Goal: Transaction & Acquisition: Purchase product/service

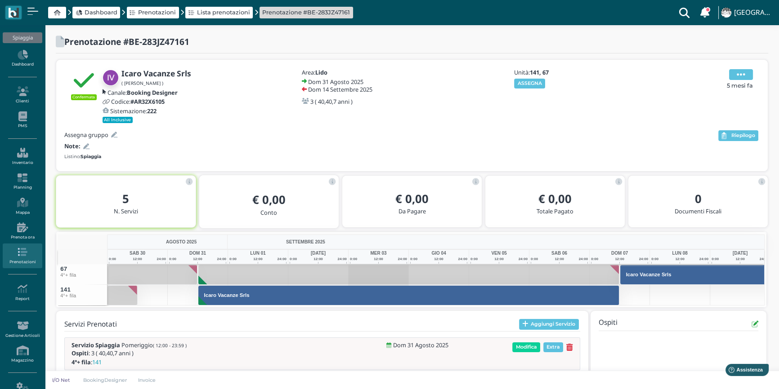
click at [742, 74] on icon at bounding box center [741, 75] width 9 height 10
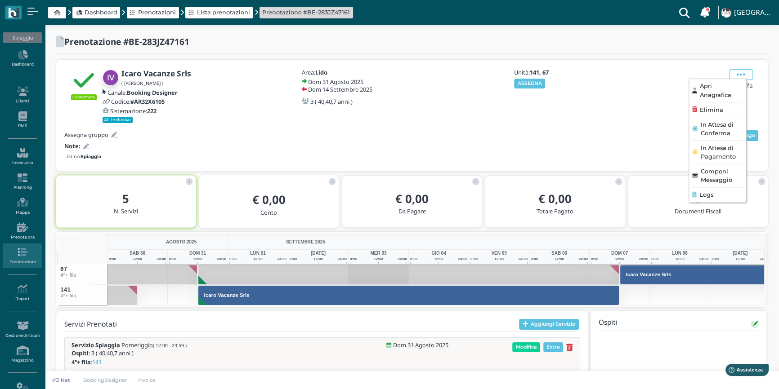
click at [706, 195] on span "Logs" at bounding box center [706, 195] width 14 height 9
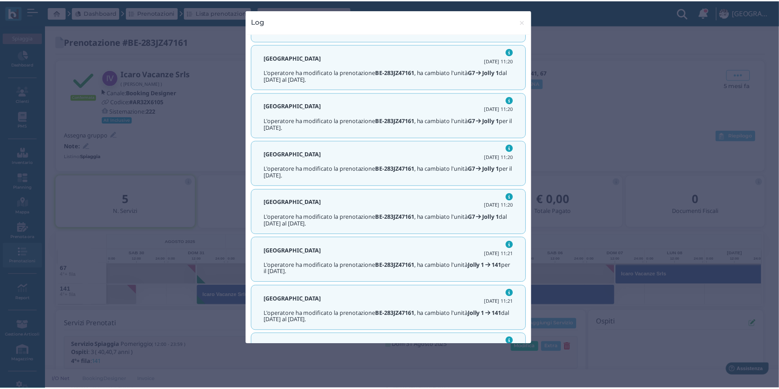
scroll to position [1246, 0]
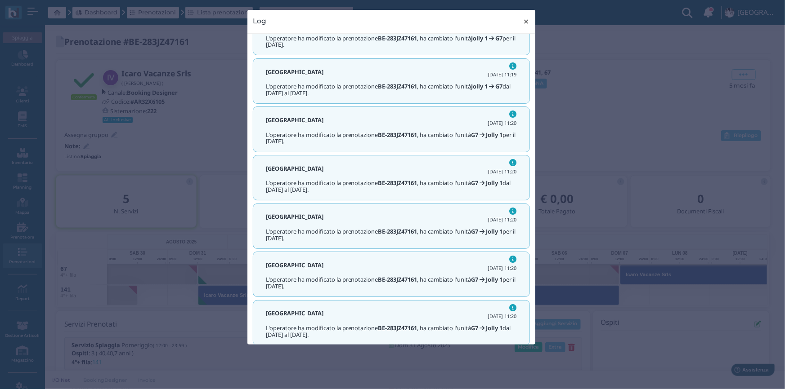
click at [525, 22] on span "×" at bounding box center [526, 22] width 7 height 12
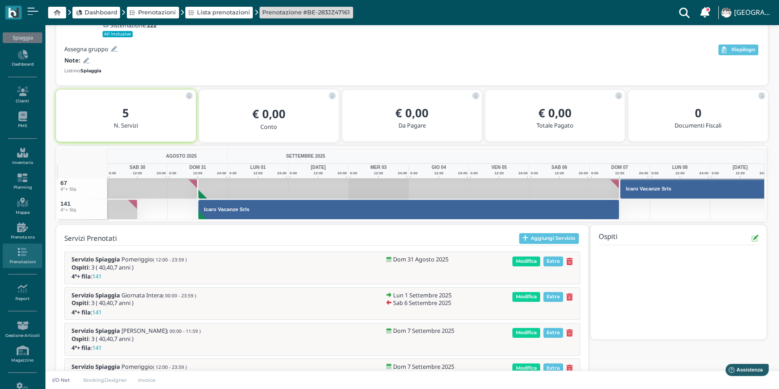
scroll to position [0, 0]
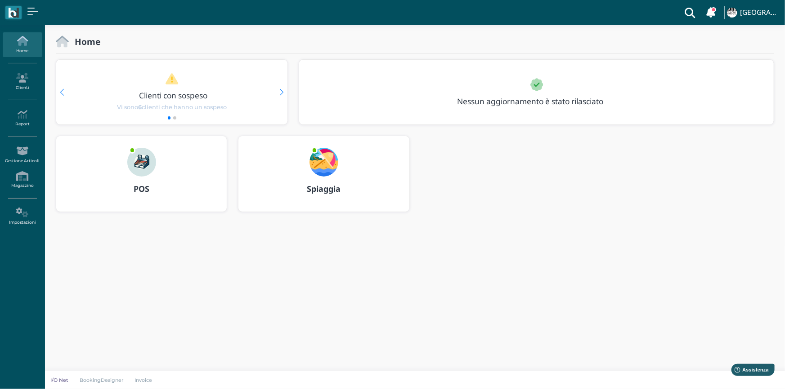
click at [134, 162] on img at bounding box center [141, 162] width 29 height 29
click at [324, 162] on img at bounding box center [323, 162] width 29 height 29
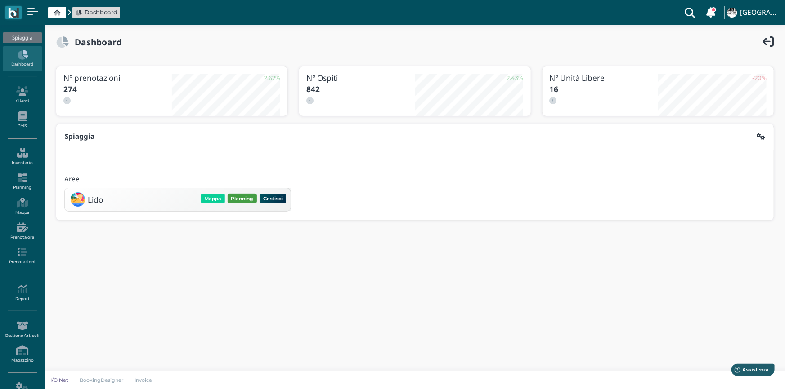
click at [241, 201] on button "Planning" at bounding box center [242, 199] width 29 height 10
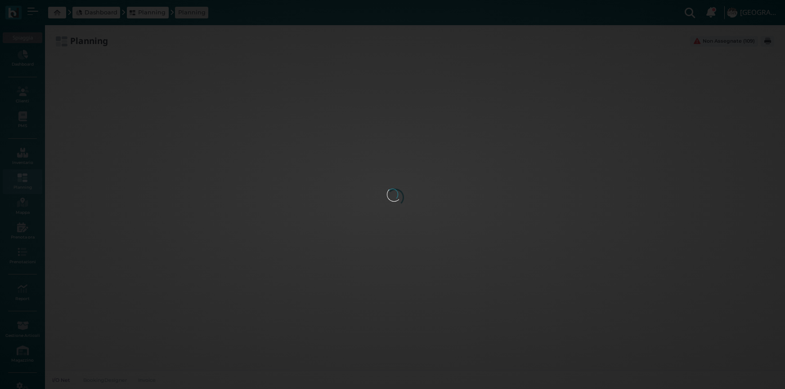
type input "2.8"
type input "55"
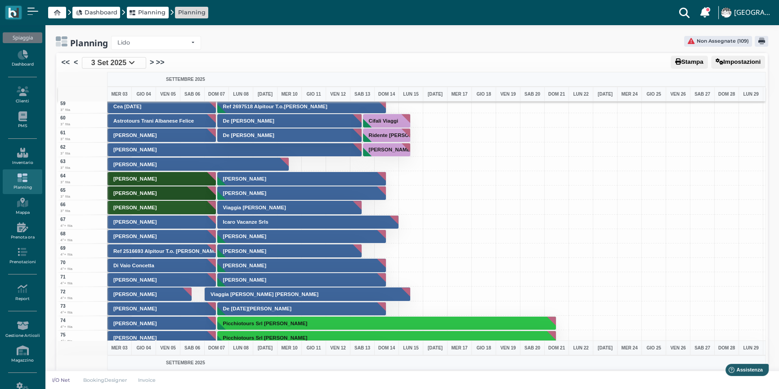
scroll to position [777, 0]
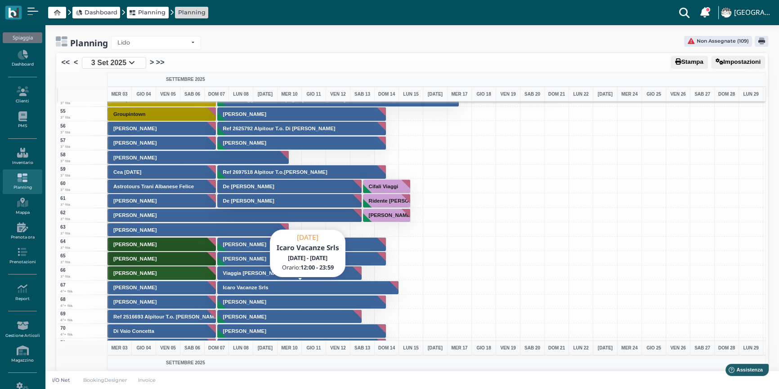
click at [254, 286] on h3 "Icaro Vacanze Srls" at bounding box center [245, 287] width 53 height 5
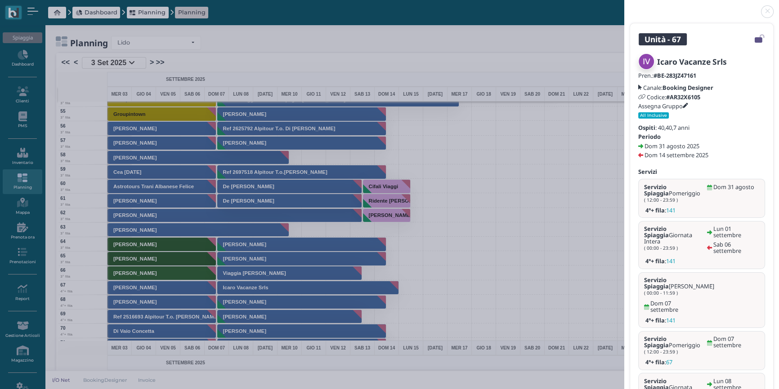
click at [624, 6] on link at bounding box center [624, 6] width 0 height 0
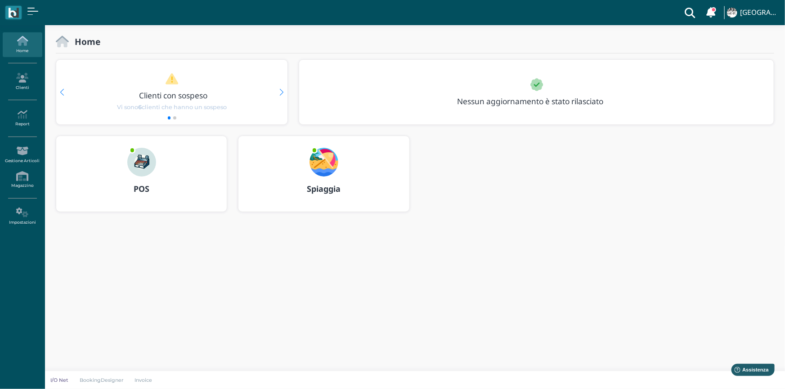
click at [142, 169] on img at bounding box center [141, 162] width 29 height 29
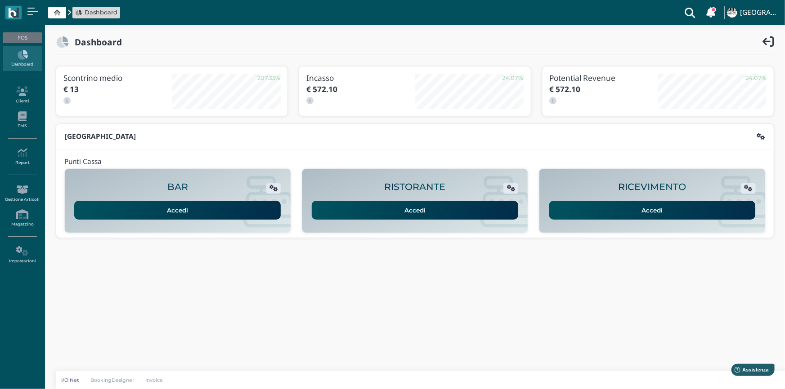
click at [653, 210] on link "Accedi" at bounding box center [652, 210] width 206 height 19
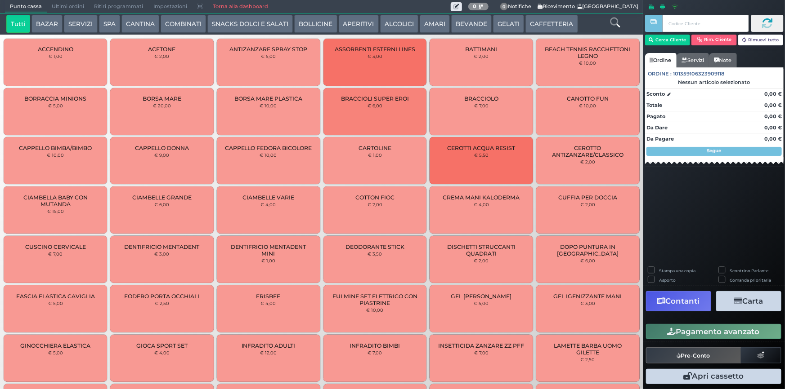
click at [107, 23] on button "SPA" at bounding box center [109, 24] width 21 height 18
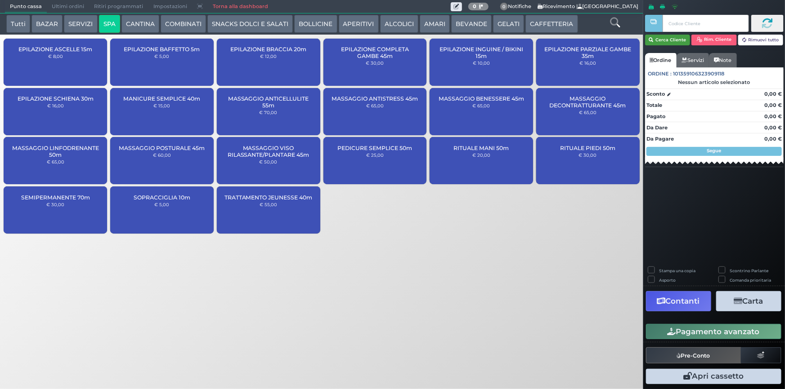
click at [672, 37] on button "Cerca Cliente" at bounding box center [667, 40] width 45 height 11
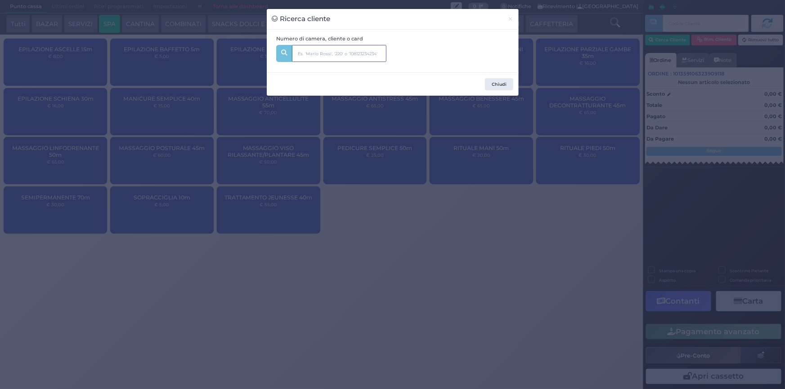
click at [322, 51] on input "text" at bounding box center [339, 53] width 94 height 17
type input "339"
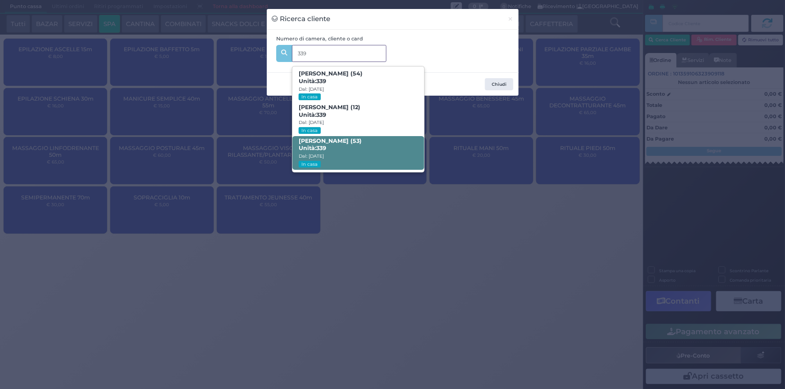
click at [321, 158] on small "Dal: 30/08/2025" at bounding box center [311, 156] width 25 height 6
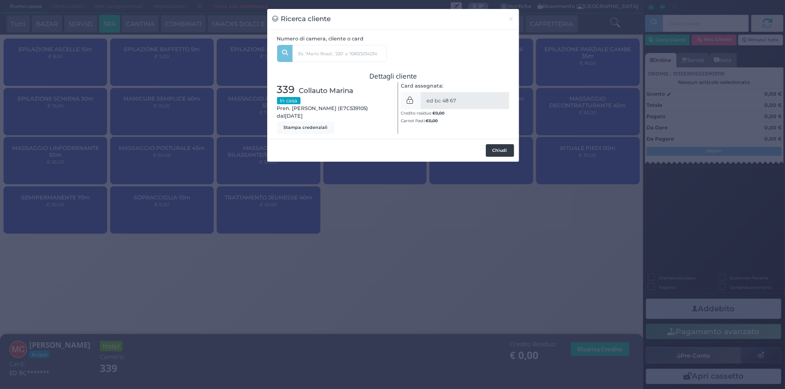
click at [499, 150] on button "Chiudi" at bounding box center [500, 150] width 28 height 13
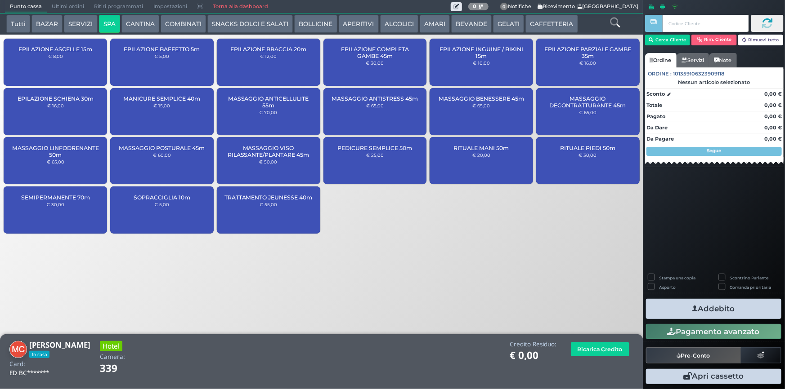
click at [82, 211] on div "SEMIPERMANENTE 70m € 30,00" at bounding box center [55, 210] width 103 height 47
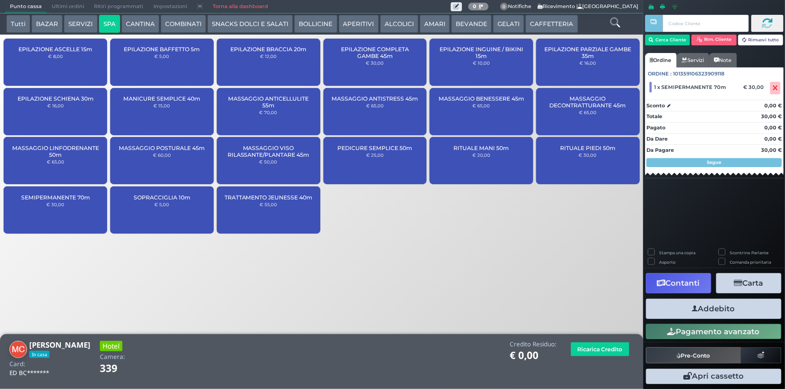
click at [723, 308] on button "Addebito" at bounding box center [713, 309] width 135 height 20
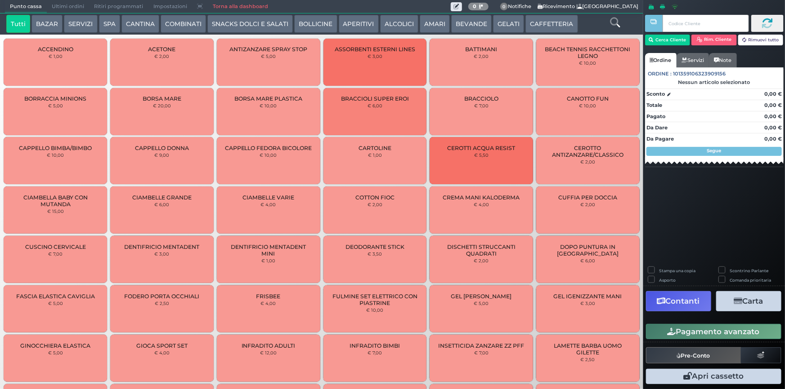
click at [109, 21] on button "SPA" at bounding box center [109, 24] width 21 height 18
